Goal: Browse casually

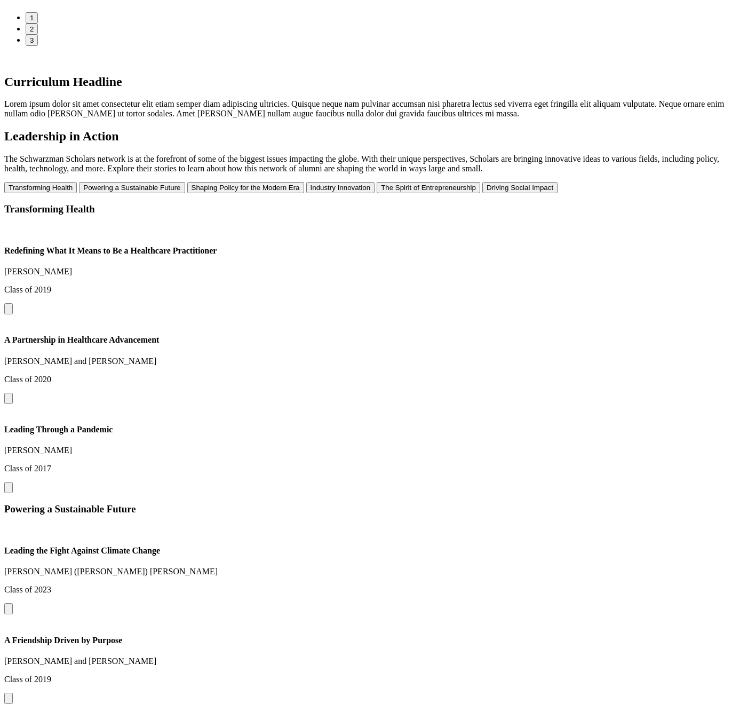
scroll to position [1258, 0]
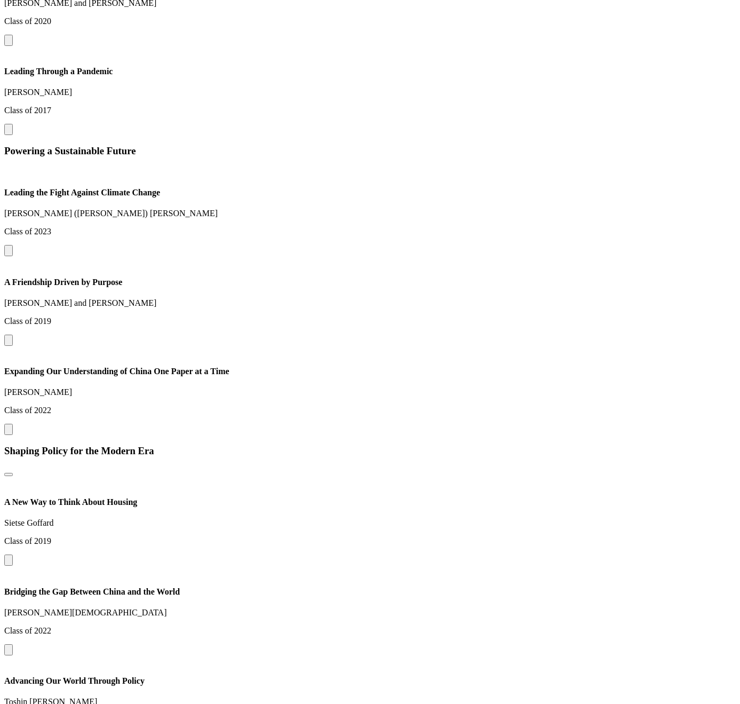
click at [13, 335] on button at bounding box center [8, 340] width 9 height 11
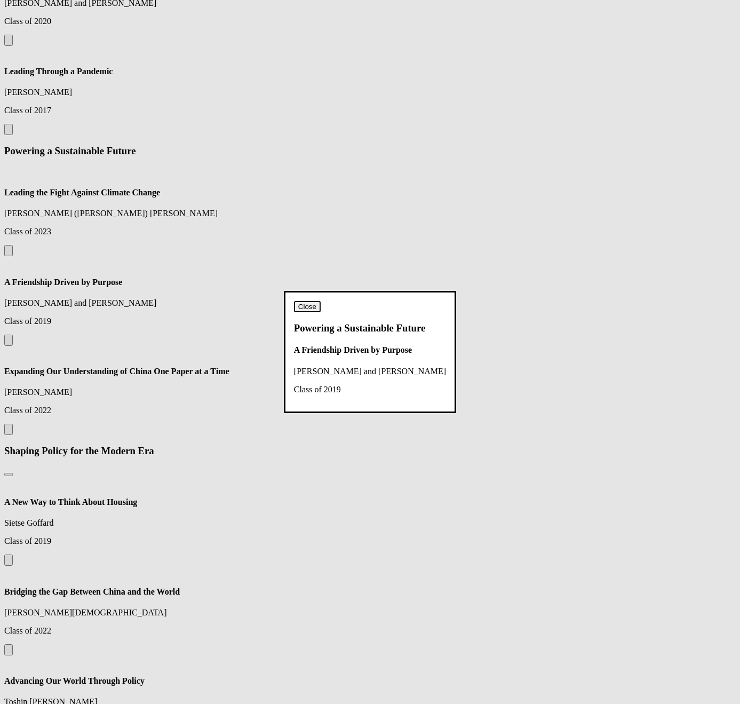
click at [321, 301] on button "Close" at bounding box center [307, 306] width 27 height 11
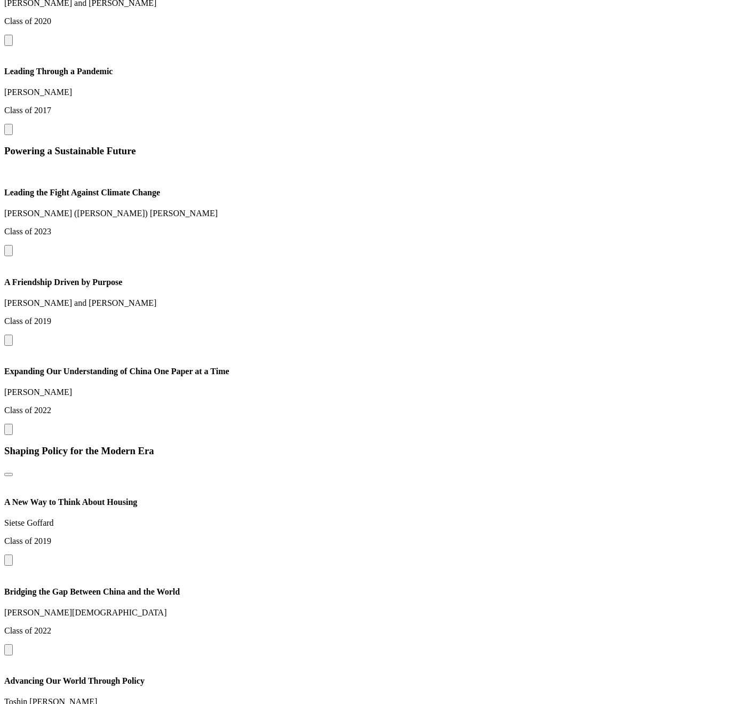
click at [13, 424] on button at bounding box center [8, 429] width 9 height 11
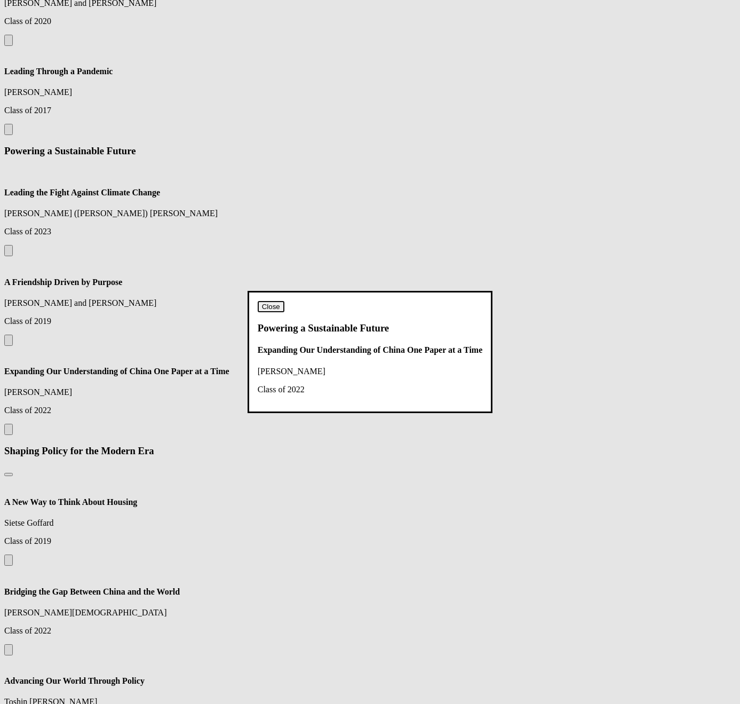
click at [284, 301] on button "Close" at bounding box center [271, 306] width 27 height 11
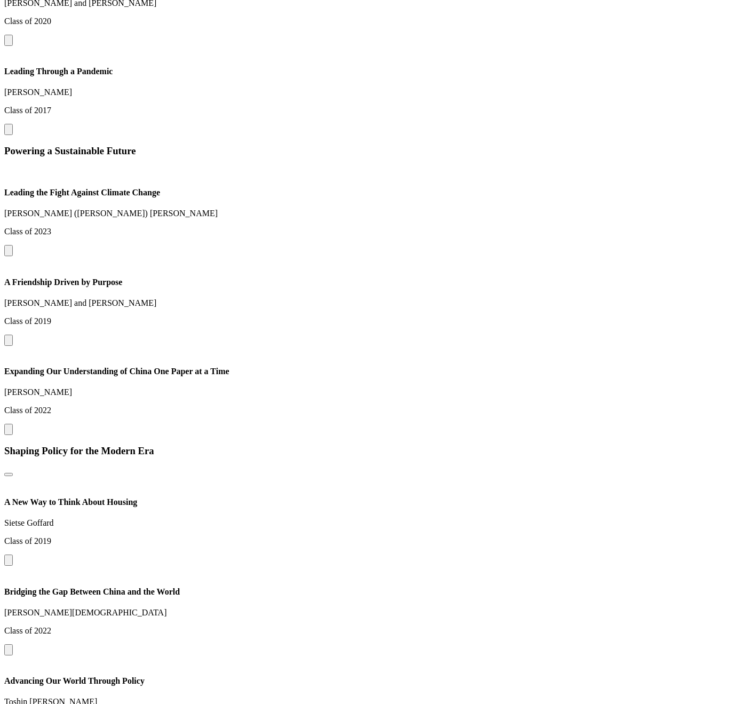
click at [13, 256] on button at bounding box center [8, 250] width 9 height 11
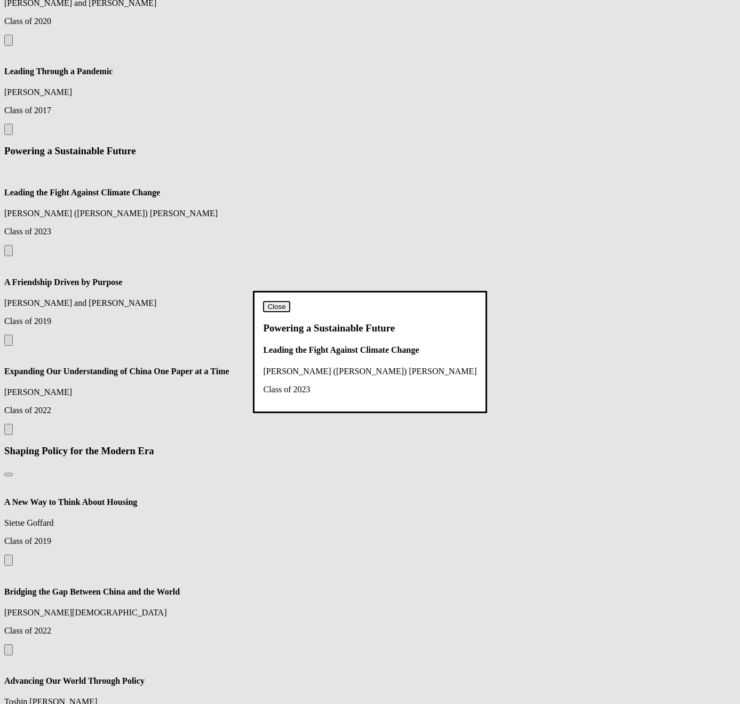
click at [290, 301] on button "Close" at bounding box center [276, 306] width 27 height 11
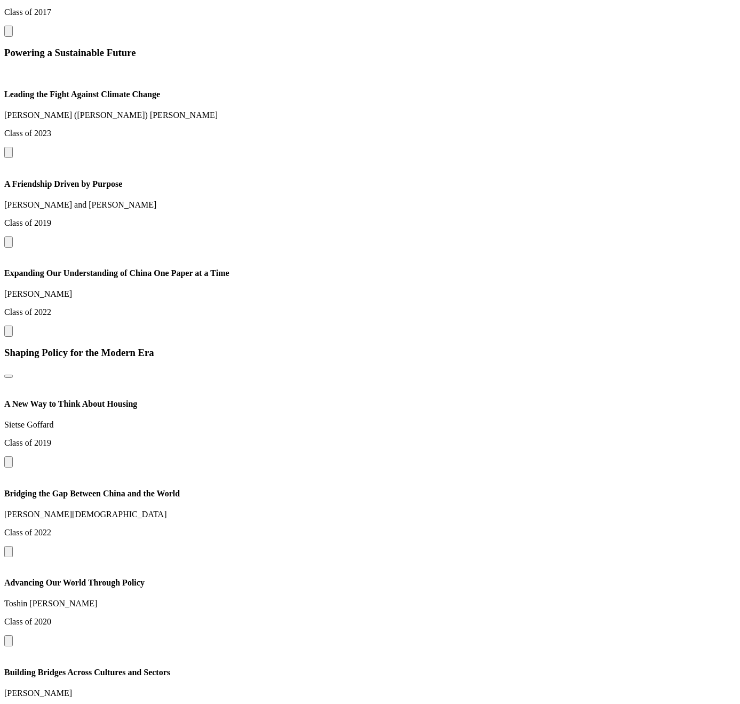
scroll to position [1460, 0]
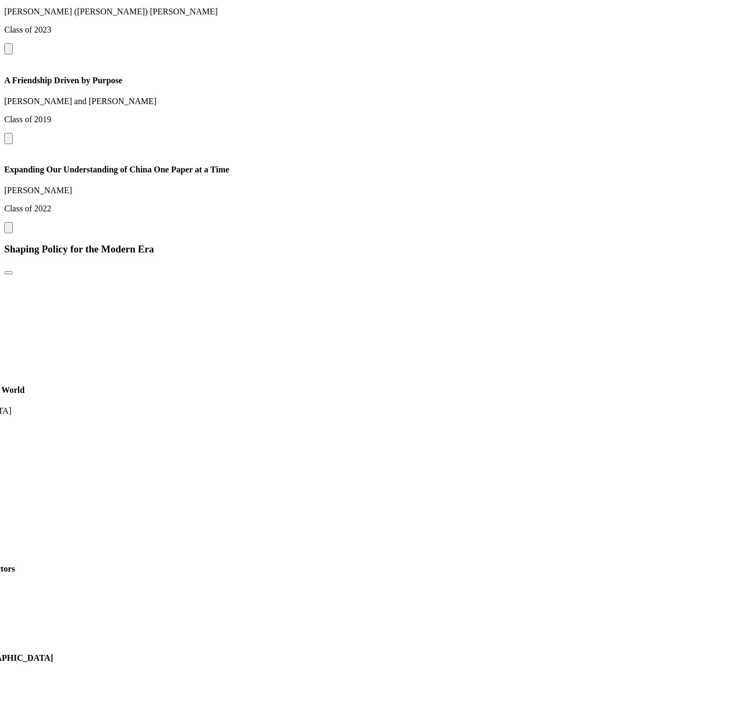
drag, startPoint x: 598, startPoint y: 445, endPoint x: 358, endPoint y: 430, distance: 240.6
drag, startPoint x: 606, startPoint y: 432, endPoint x: 402, endPoint y: 430, distance: 204.4
drag, startPoint x: 543, startPoint y: 438, endPoint x: 375, endPoint y: 433, distance: 168.7
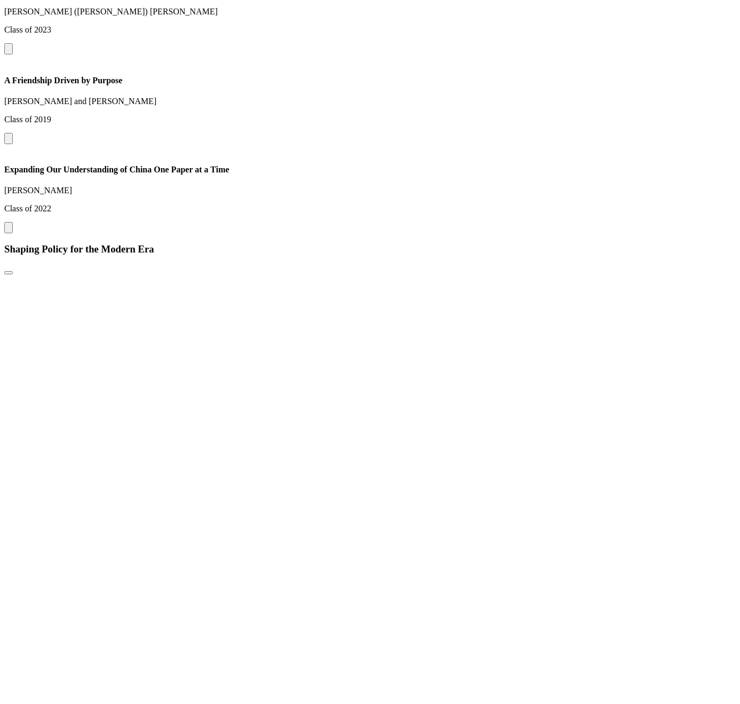
drag, startPoint x: 584, startPoint y: 444, endPoint x: 374, endPoint y: 444, distance: 210.3
drag, startPoint x: 308, startPoint y: 442, endPoint x: 542, endPoint y: 452, distance: 234.0
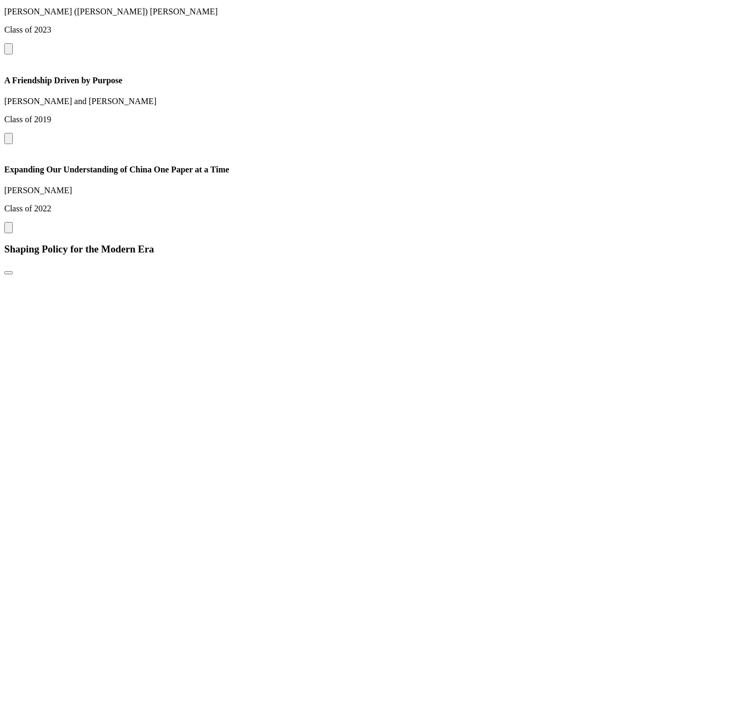
drag, startPoint x: 378, startPoint y: 440, endPoint x: 457, endPoint y: 442, distance: 78.5
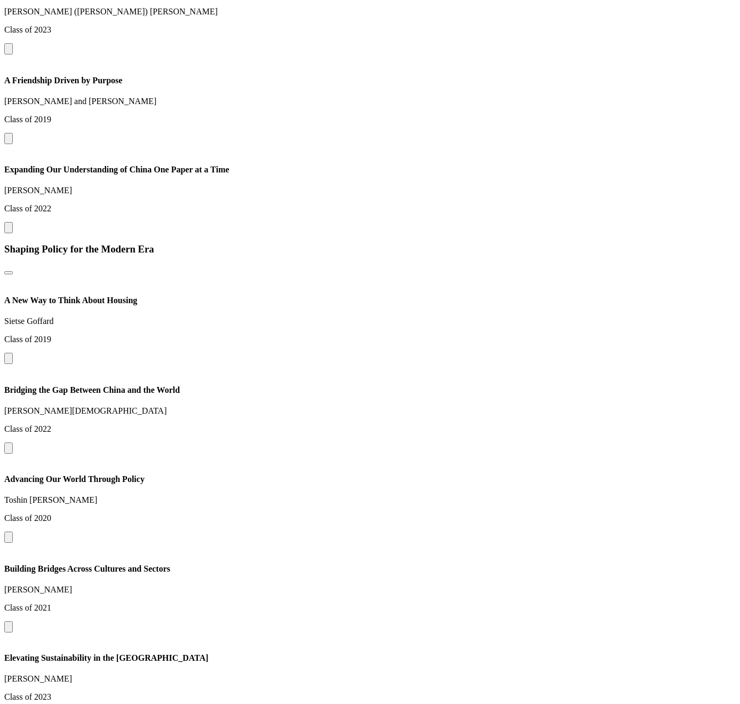
drag, startPoint x: 350, startPoint y: 438, endPoint x: 541, endPoint y: 448, distance: 191.3
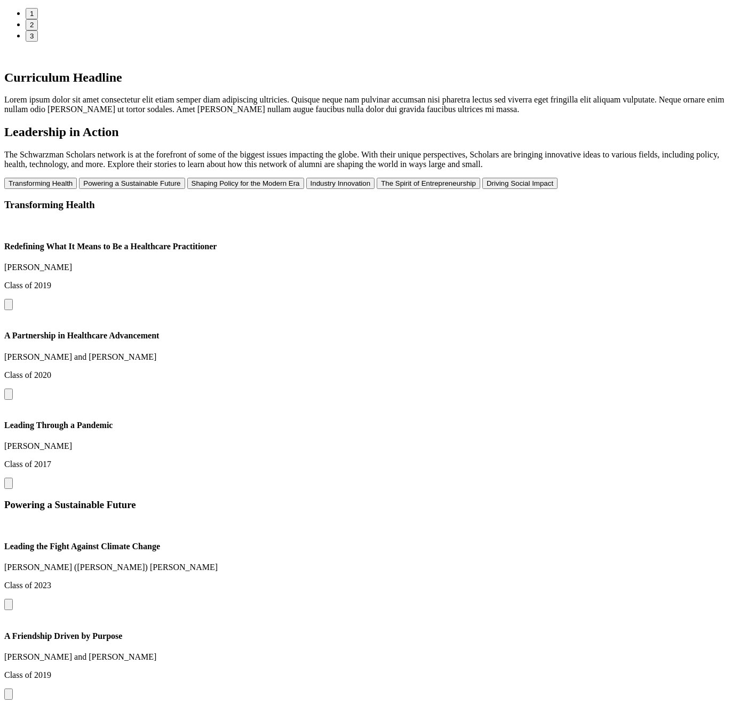
scroll to position [898, 0]
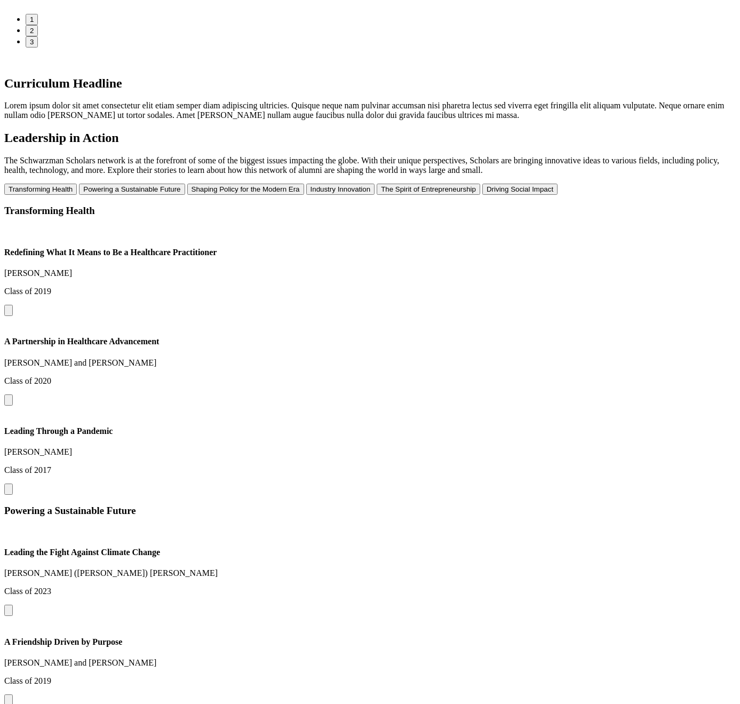
click at [387, 416] on div "Transforming Health Redefining What It Means to Be a Healthcare Practitioner Ru…" at bounding box center [370, 350] width 732 height 290
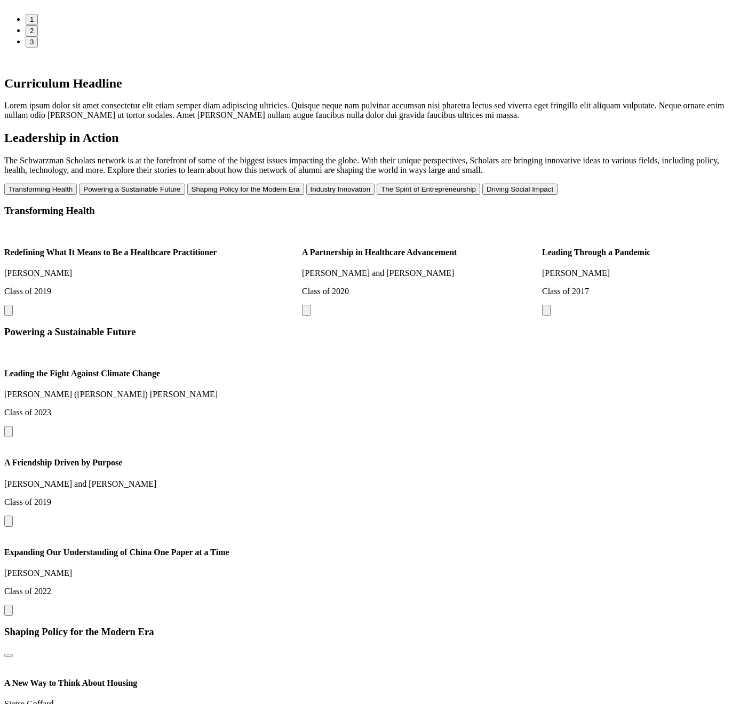
drag, startPoint x: 640, startPoint y: 343, endPoint x: 484, endPoint y: 343, distance: 156.9
click at [484, 316] on div "Redefining What It Means to Be a Healthcare Practitioner Ruby Wang Class of 201…" at bounding box center [370, 272] width 732 height 90
drag, startPoint x: 623, startPoint y: 291, endPoint x: 474, endPoint y: 294, distance: 148.9
click at [466, 290] on div "Redefining What It Means to Be a Healthcare Practitioner Ruby Wang Class of 201…" at bounding box center [370, 272] width 732 height 90
